Goal: Navigation & Orientation: Find specific page/section

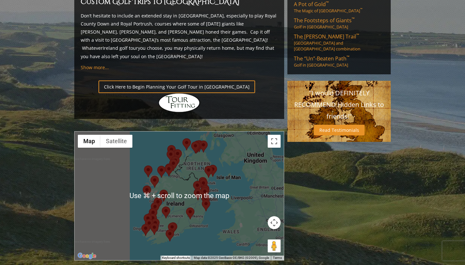
scroll to position [457, 0]
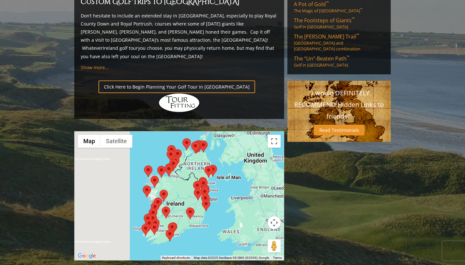
click at [205, 166] on area at bounding box center [205, 166] width 0 height 0
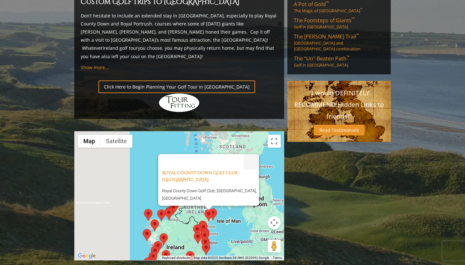
click at [209, 208] on area at bounding box center [209, 208] width 0 height 0
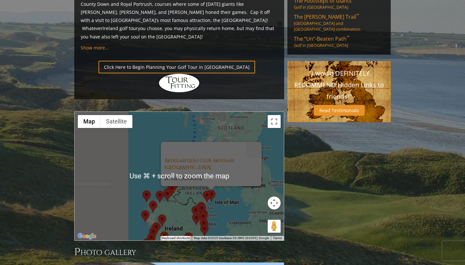
scroll to position [479, 0]
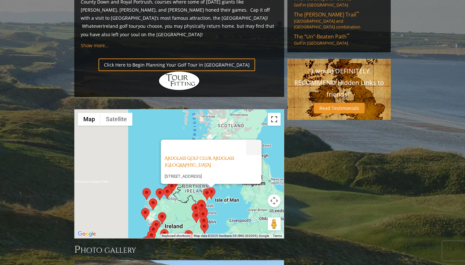
click at [274, 113] on button "Toggle fullscreen view" at bounding box center [274, 119] width 13 height 13
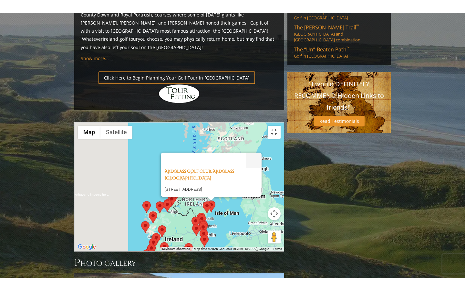
scroll to position [0, 0]
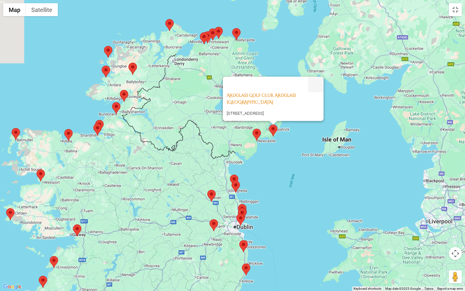
drag, startPoint x: 258, startPoint y: 166, endPoint x: 289, endPoint y: 165, distance: 31.7
click at [289, 165] on div "[GEOGRAPHIC_DATA], Ardglass Northern Ireland [STREET_ADDRESS]" at bounding box center [232, 145] width 465 height 291
click at [210, 219] on area at bounding box center [210, 219] width 0 height 0
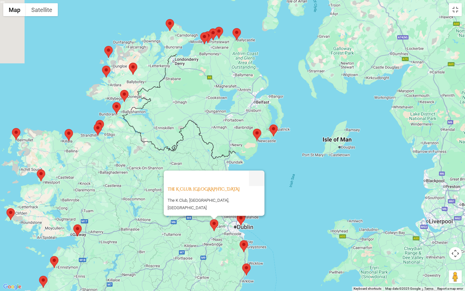
click at [207, 162] on div "The K Club, Kildare Ireland The K Club, [GEOGRAPHIC_DATA], [GEOGRAPHIC_DATA]" at bounding box center [232, 145] width 465 height 291
click at [210, 165] on div "The K Club, Kildare Ireland The K Club, [GEOGRAPHIC_DATA], [GEOGRAPHIC_DATA]" at bounding box center [232, 145] width 465 height 291
click at [237, 214] on area at bounding box center [237, 214] width 0 height 0
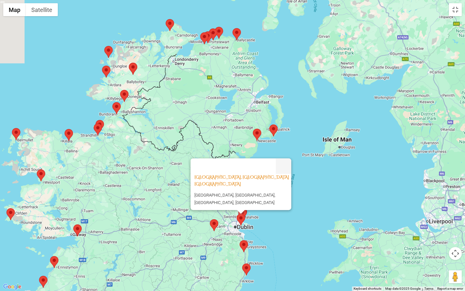
click at [240, 240] on area at bounding box center [240, 240] width 0 height 0
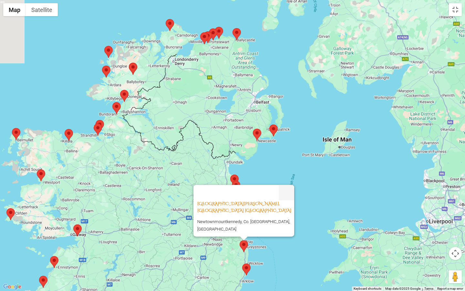
click at [230, 174] on area at bounding box center [230, 174] width 0 height 0
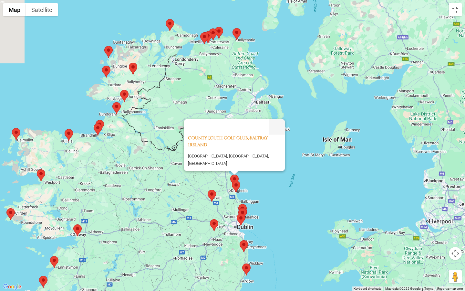
click at [232, 181] on area at bounding box center [232, 181] width 0 height 0
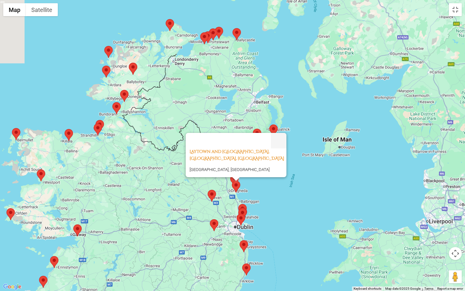
click at [208, 190] on area at bounding box center [208, 190] width 0 height 0
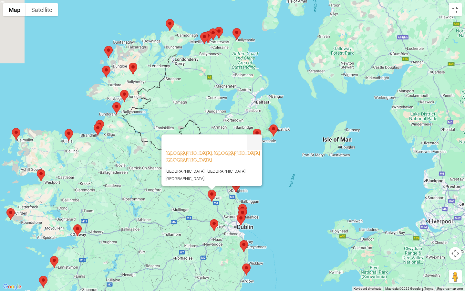
click at [238, 204] on area at bounding box center [238, 204] width 0 height 0
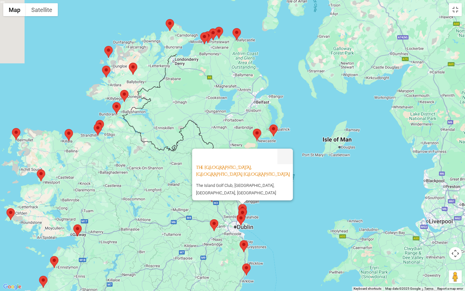
click at [238, 208] on area at bounding box center [238, 208] width 0 height 0
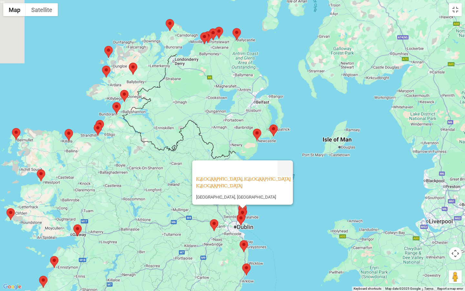
click at [238, 208] on area at bounding box center [238, 208] width 0 height 0
click at [240, 240] on area at bounding box center [240, 240] width 0 height 0
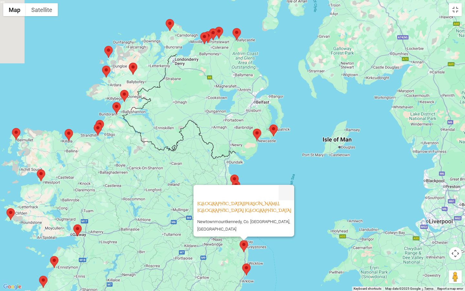
click at [242, 263] on area at bounding box center [242, 263] width 0 height 0
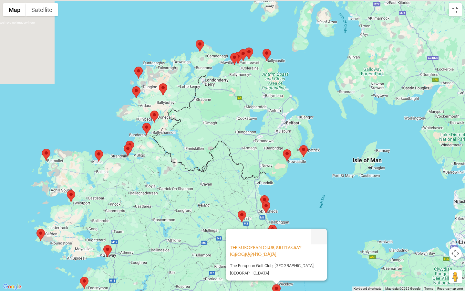
drag, startPoint x: 109, startPoint y: 146, endPoint x: 142, endPoint y: 175, distance: 43.5
click at [142, 175] on div "The European Club, Brittas Bay Ireland The European Golf Club, [GEOGRAPHIC_DATA…" at bounding box center [232, 145] width 465 height 291
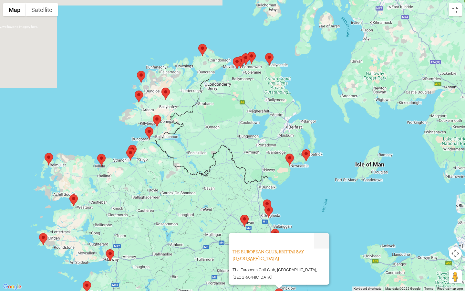
click at [153, 115] on area at bounding box center [153, 115] width 0 height 0
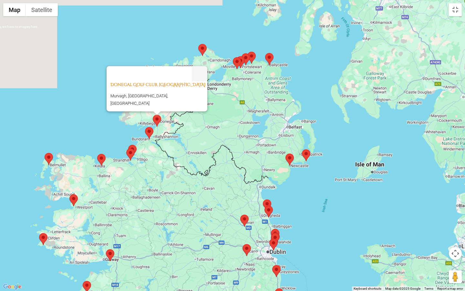
click at [145, 127] on area at bounding box center [145, 127] width 0 height 0
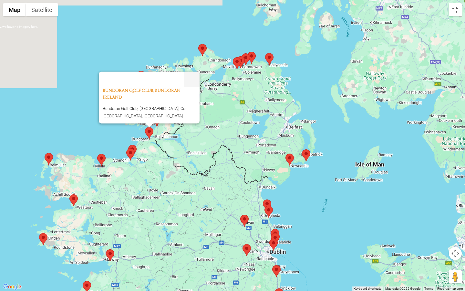
click at [128, 145] on area at bounding box center [128, 145] width 0 height 0
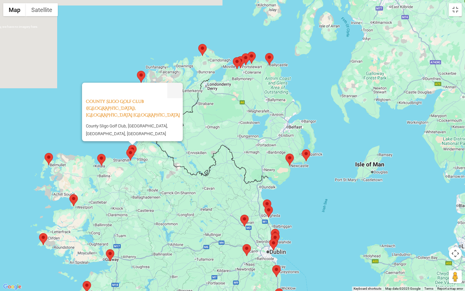
click at [126, 148] on area at bounding box center [126, 148] width 0 height 0
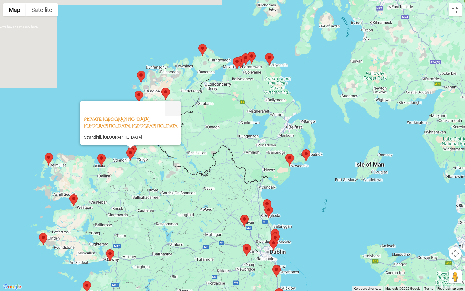
click at [97, 154] on area at bounding box center [97, 154] width 0 height 0
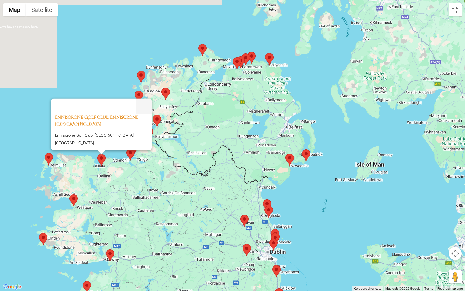
click at [45, 153] on area at bounding box center [45, 153] width 0 height 0
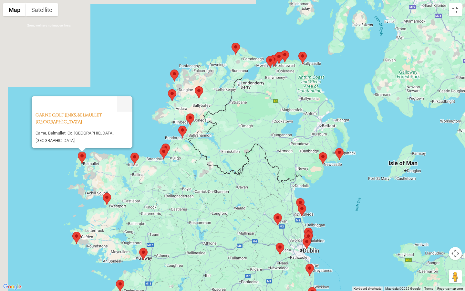
drag, startPoint x: 102, startPoint y: 178, endPoint x: 112, endPoint y: 177, distance: 10.1
click at [112, 177] on div "Carne Golf Links, Belmullet [GEOGRAPHIC_DATA] Carne, [GEOGRAPHIC_DATA], Co. [GE…" at bounding box center [232, 145] width 465 height 291
click at [103, 193] on area at bounding box center [103, 193] width 0 height 0
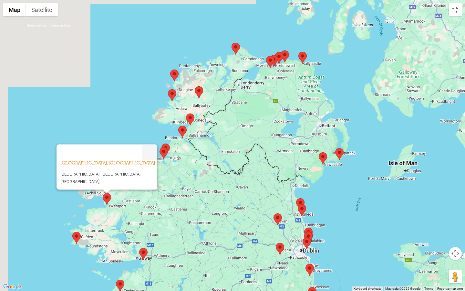
click at [160, 147] on area at bounding box center [160, 147] width 0 height 0
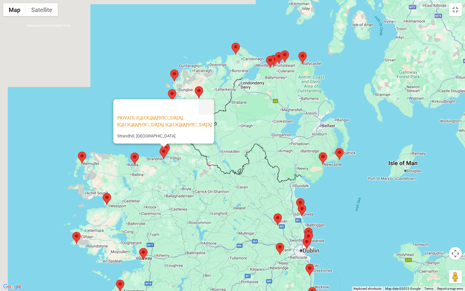
click at [78, 180] on div "Private: [GEOGRAPHIC_DATA], [GEOGRAPHIC_DATA], [GEOGRAPHIC_DATA] [GEOGRAPHIC_DA…" at bounding box center [232, 145] width 465 height 291
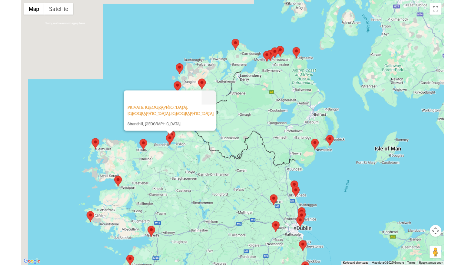
scroll to position [479, 0]
